Goal: Task Accomplishment & Management: Use online tool/utility

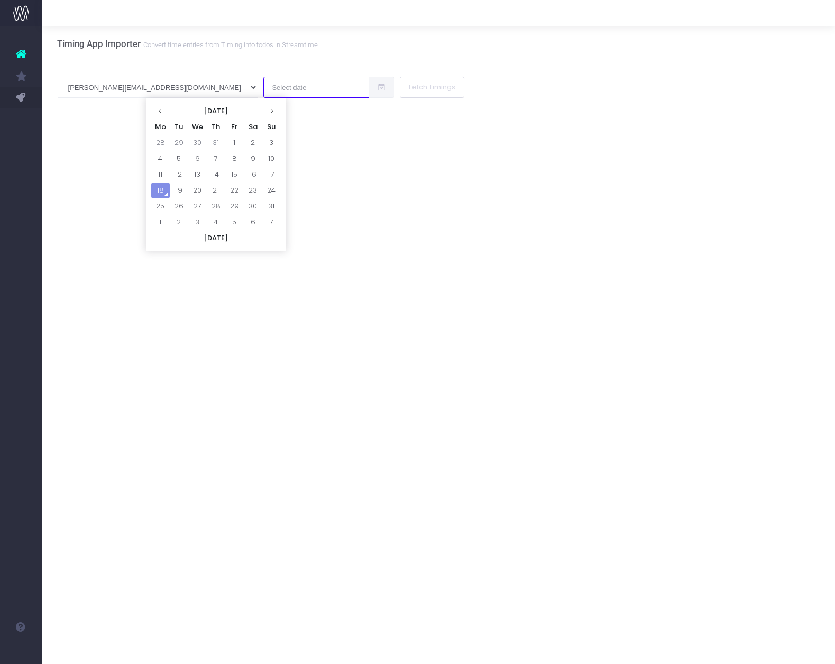
click at [263, 93] on input "text" at bounding box center [316, 87] width 106 height 21
click at [157, 189] on td "18" at bounding box center [160, 191] width 19 height 16
type input "[DATE]"
click at [400, 92] on button "Fetch Timings" at bounding box center [432, 87] width 65 height 21
click at [263, 90] on input "text" at bounding box center [316, 87] width 106 height 21
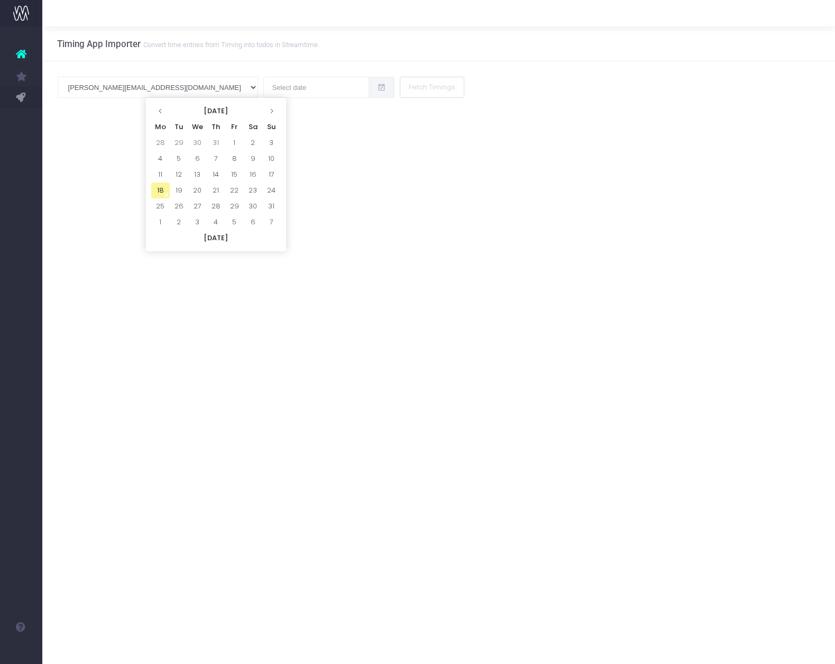
click at [160, 190] on td "18" at bounding box center [160, 191] width 19 height 16
type input "[DATE]"
click at [400, 92] on button "Fetch Timings" at bounding box center [432, 87] width 65 height 21
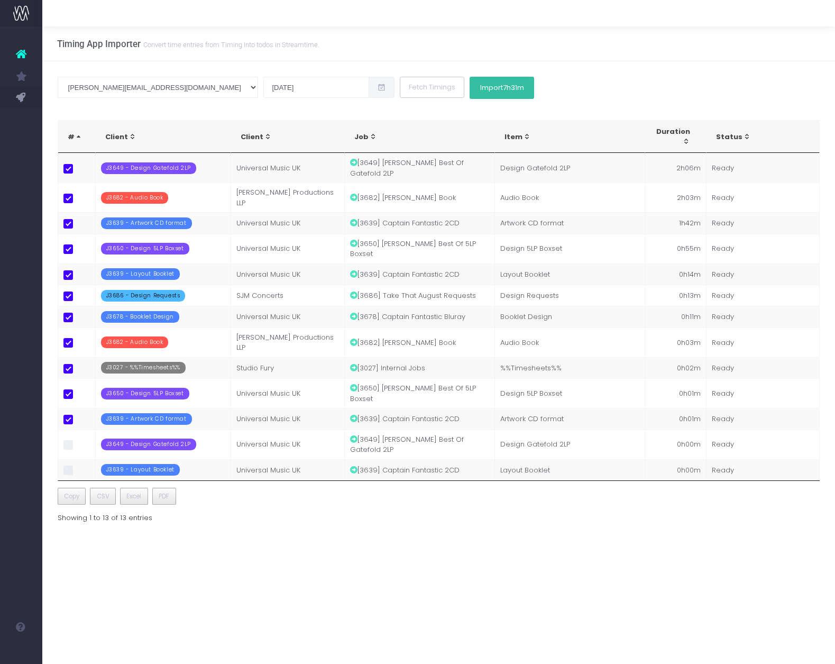
click at [503, 85] on span "7h31m" at bounding box center [513, 88] width 21 height 8
